Goal: Information Seeking & Learning: Learn about a topic

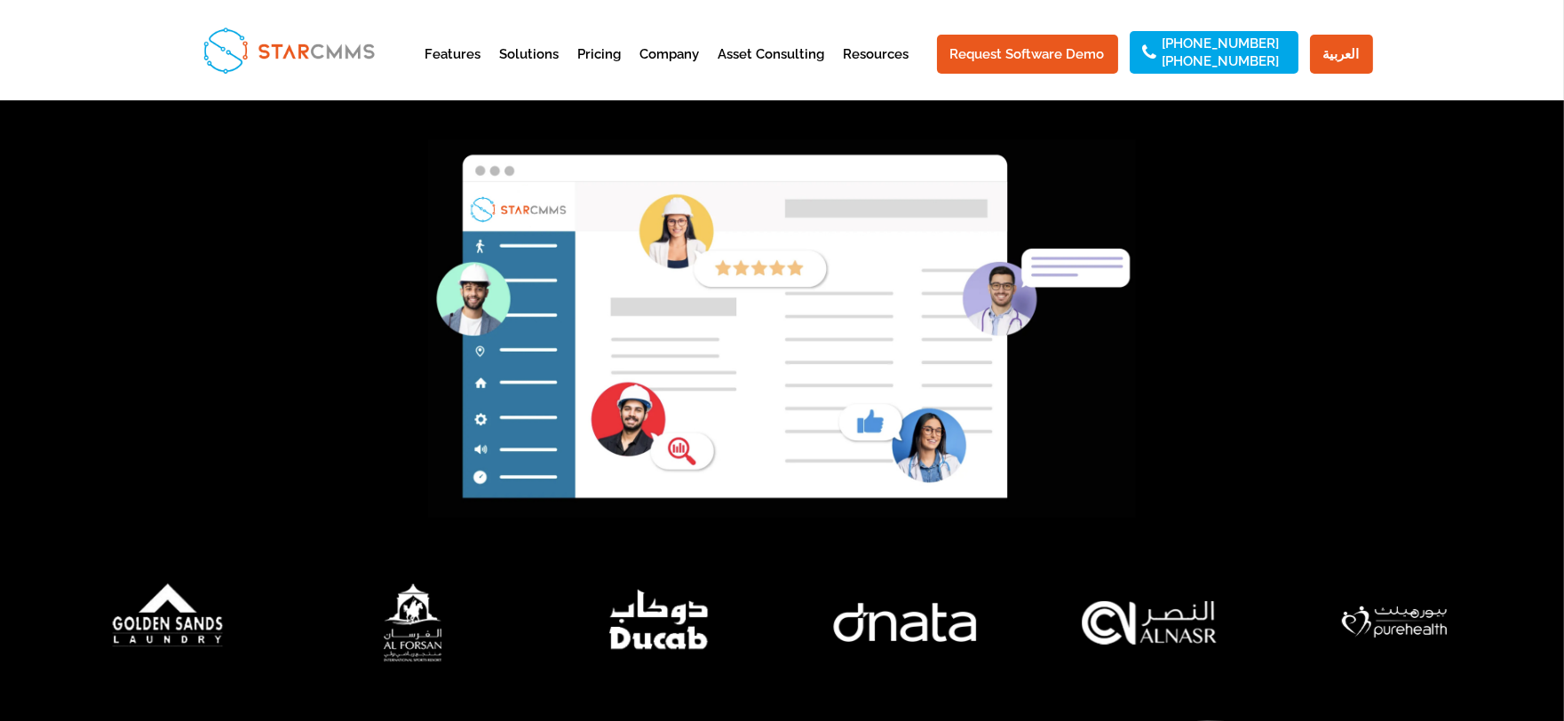
scroll to position [296, 0]
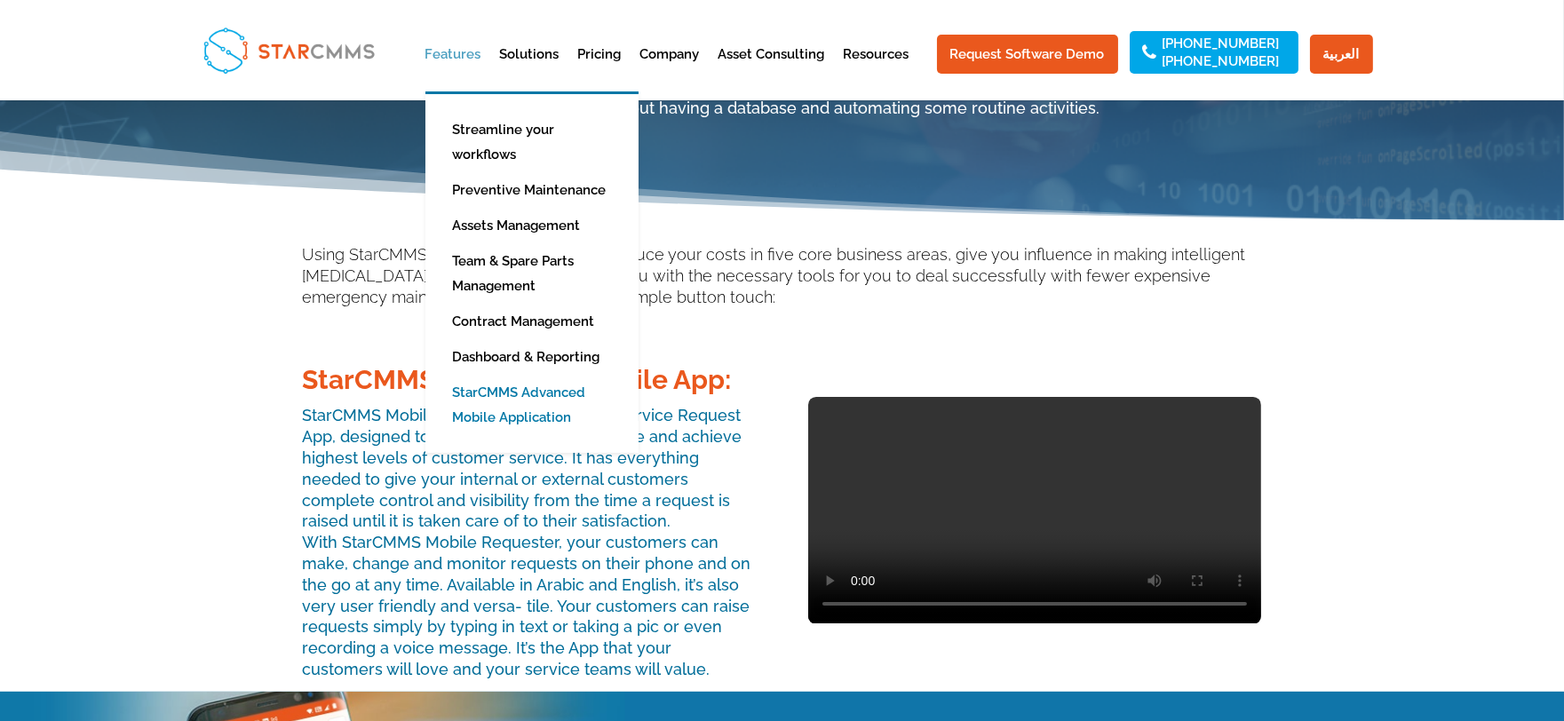
scroll to position [394, 0]
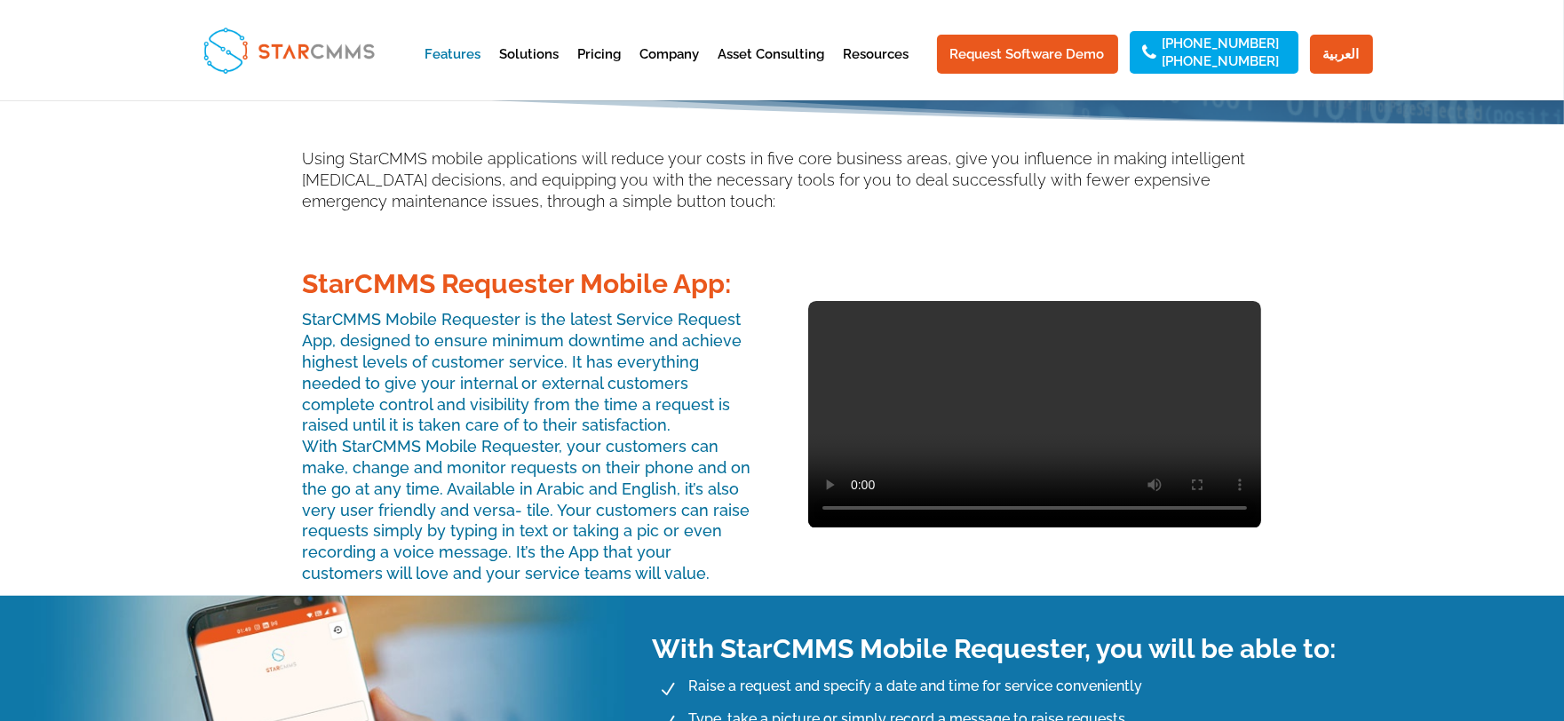
click at [1014, 447] on video at bounding box center [1034, 414] width 453 height 226
